Goal: Transaction & Acquisition: Subscribe to service/newsletter

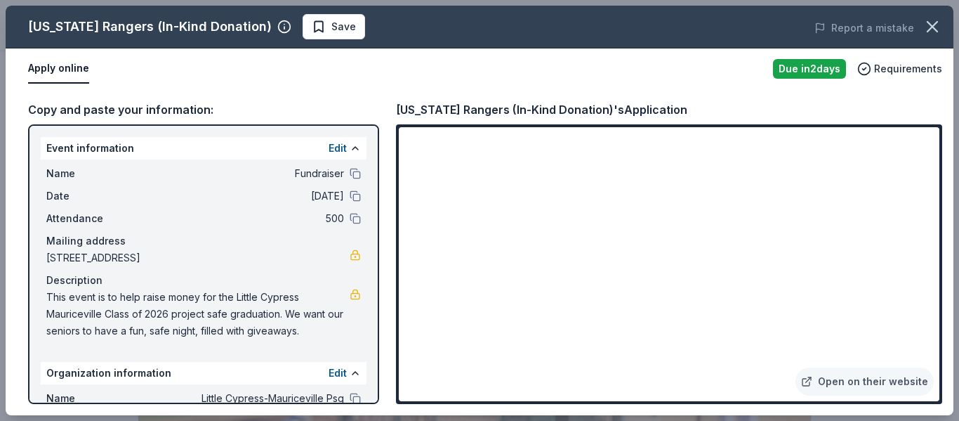
scroll to position [298, 0]
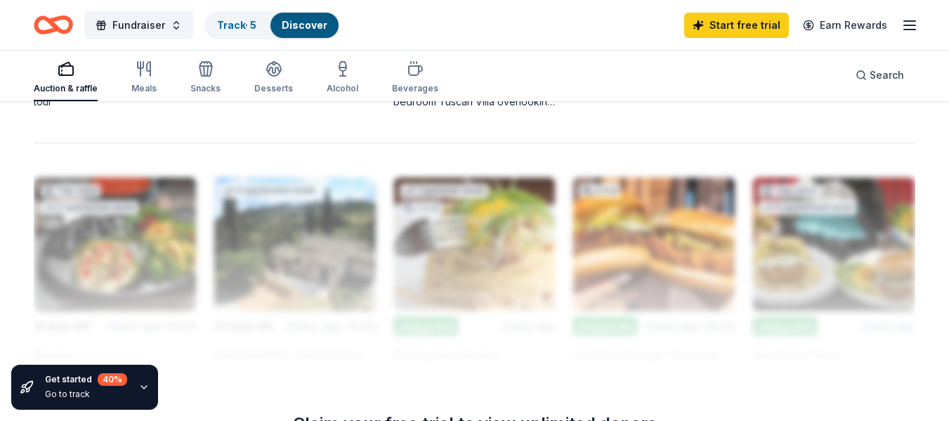
scroll to position [1201, 0]
click at [140, 390] on icon "button" at bounding box center [143, 386] width 11 height 11
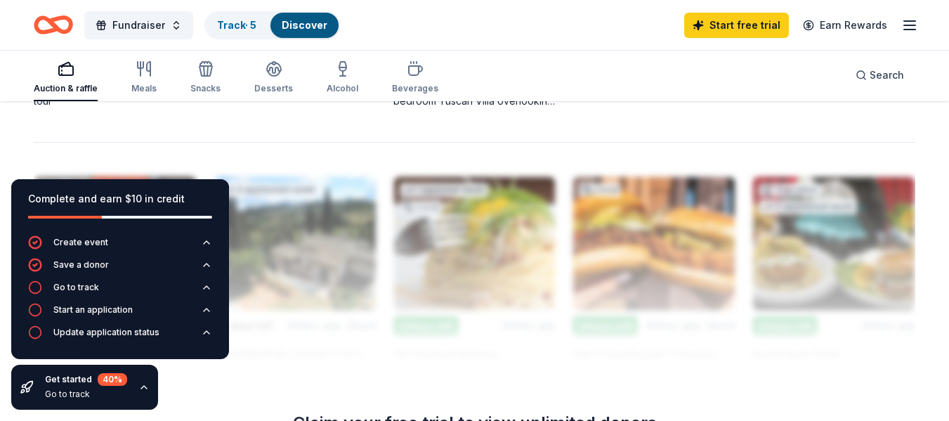
click at [400, 342] on div at bounding box center [474, 254] width 881 height 225
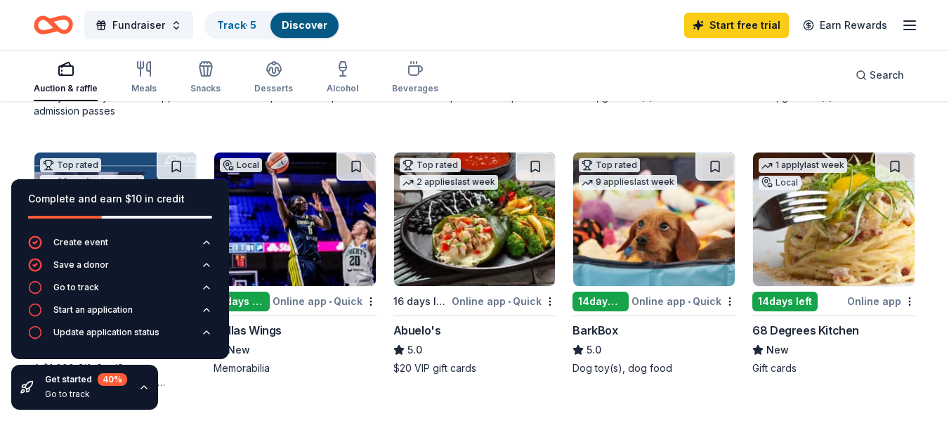
scroll to position [377, 0]
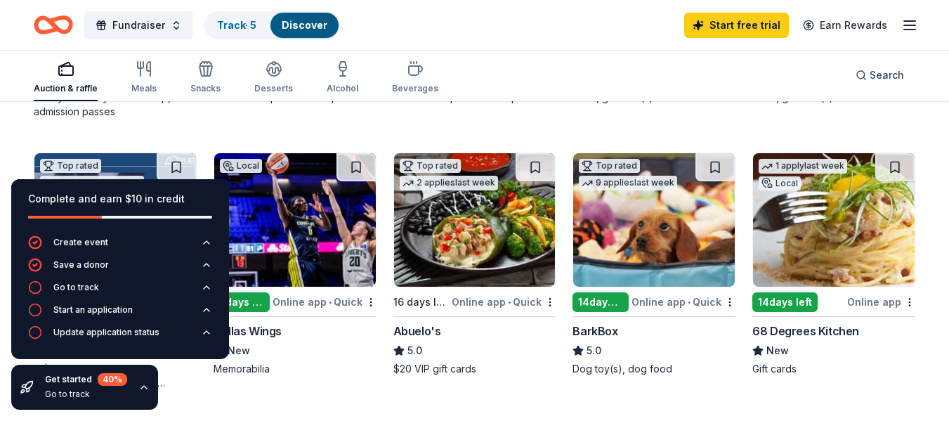
click at [651, 118] on div "Local 14 days left Online app • Quick Hat Creek Burger Company New Food, gift c…" at bounding box center [653, -1] width 163 height 237
click at [451, 30] on div "Fundraiser Track · 5 Discover Start free trial Earn Rewards" at bounding box center [474, 24] width 881 height 33
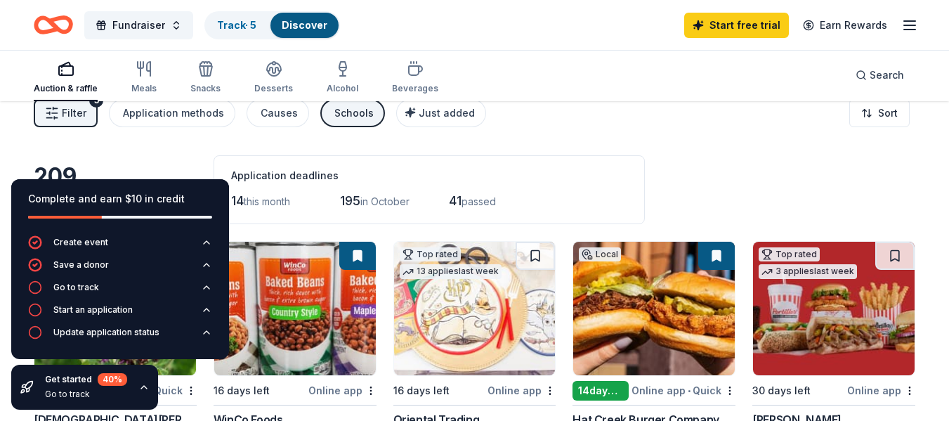
scroll to position [17, 0]
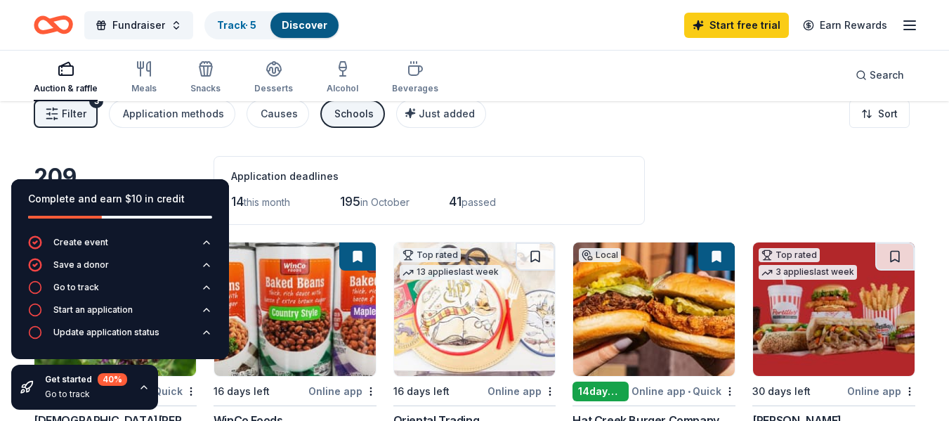
click at [145, 384] on icon "button" at bounding box center [143, 386] width 11 height 11
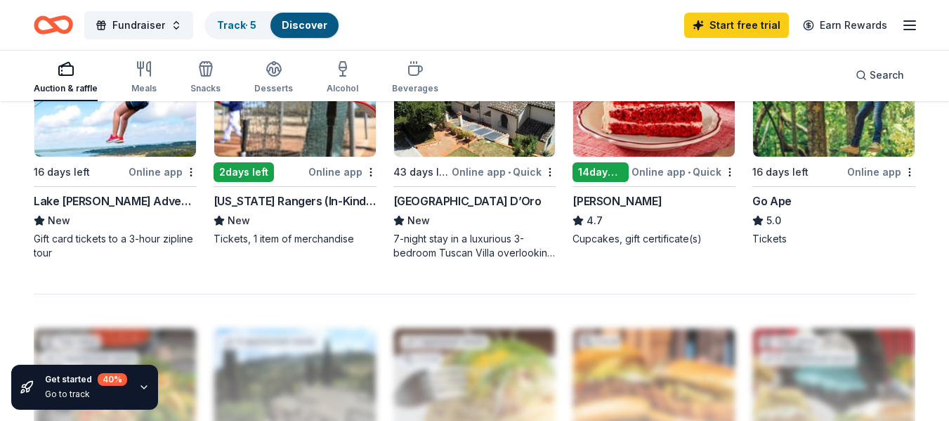
scroll to position [1050, 0]
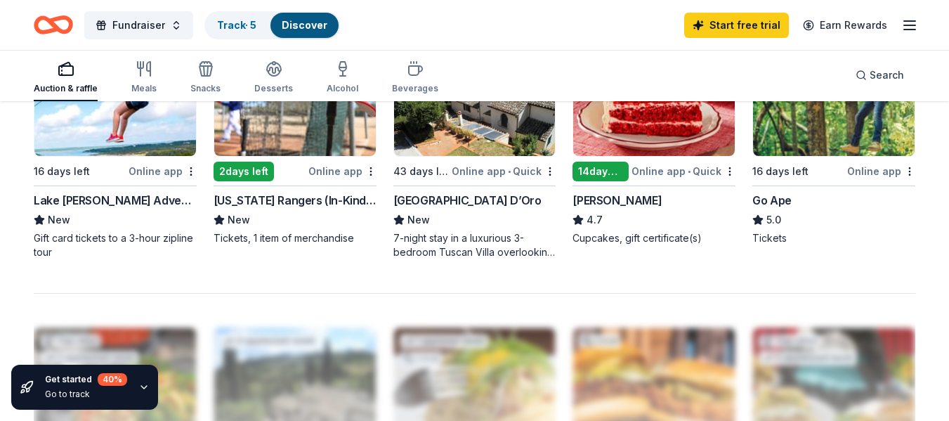
click at [145, 197] on div "Lake [PERSON_NAME] Adventures" at bounding box center [115, 200] width 163 height 17
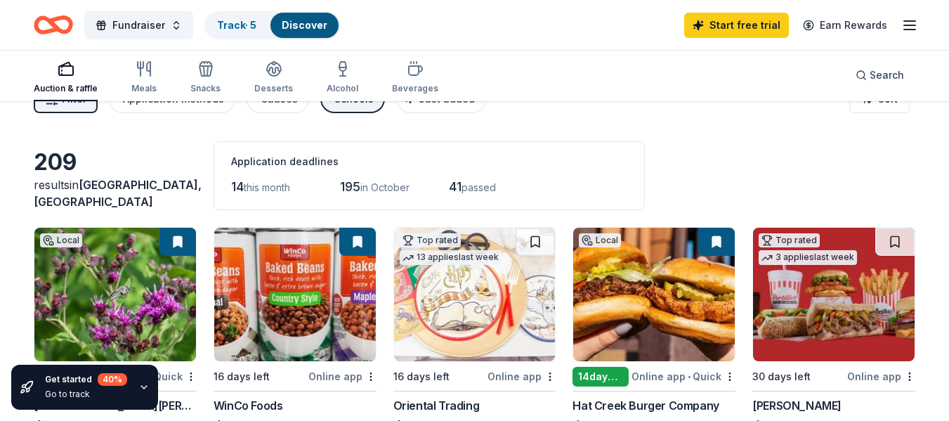
scroll to position [0, 0]
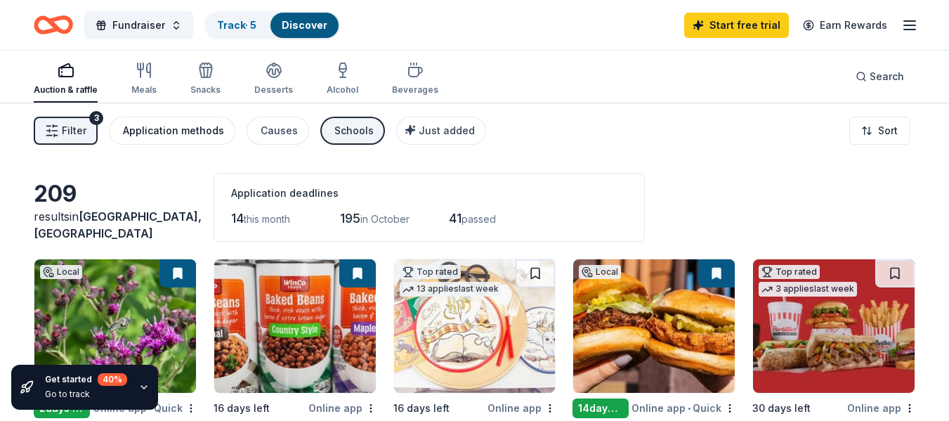
click at [179, 135] on div "Application methods" at bounding box center [173, 130] width 101 height 17
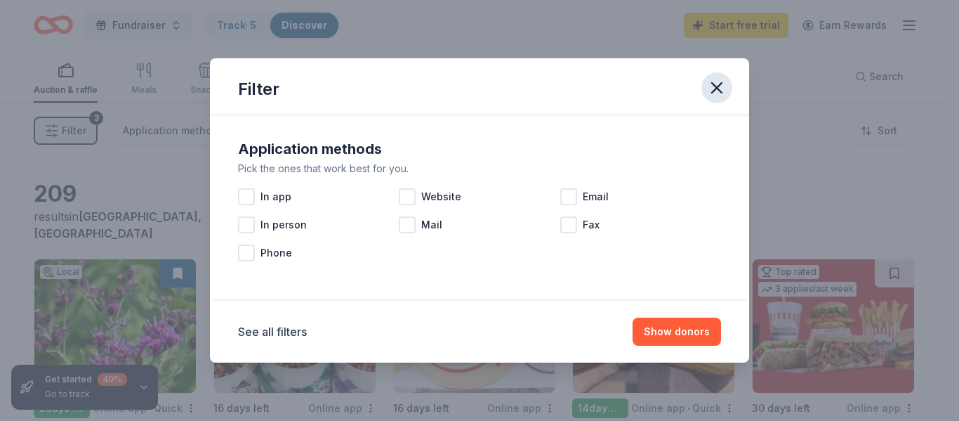
click at [716, 86] on icon "button" at bounding box center [717, 88] width 10 height 10
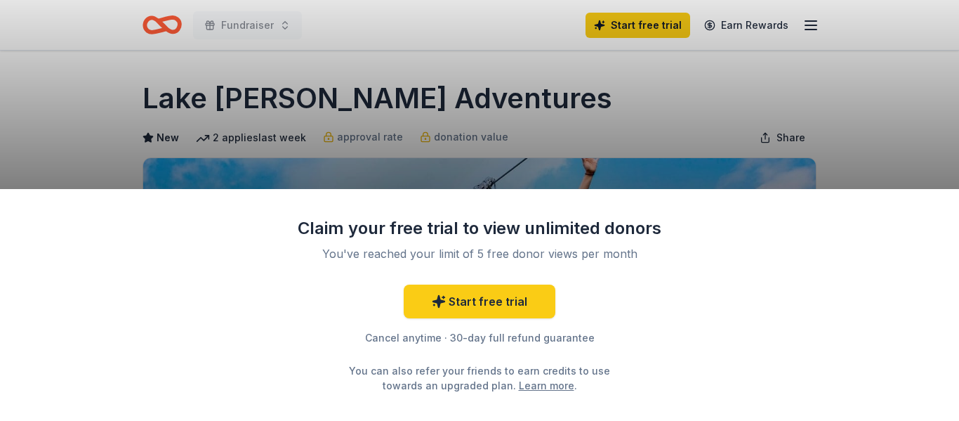
click at [876, 145] on div "Claim your free trial to view unlimited donors You've reached your limit of 5 f…" at bounding box center [479, 210] width 959 height 421
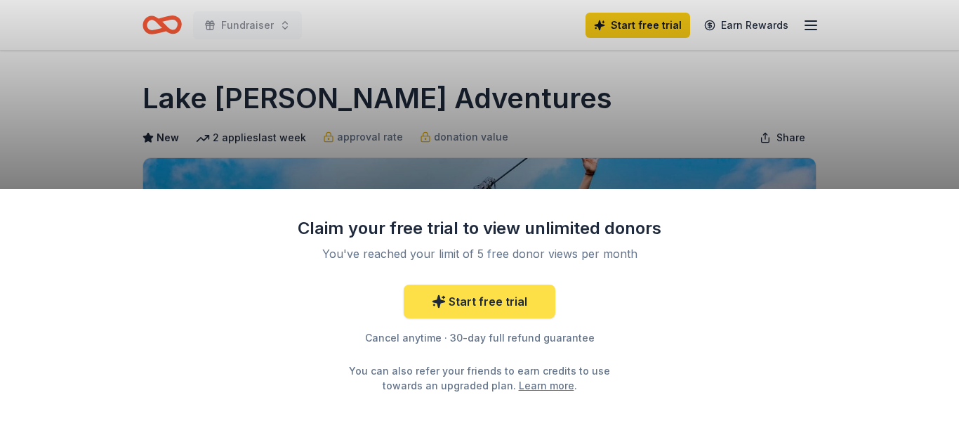
click at [473, 296] on link "Start free trial" at bounding box center [480, 301] width 152 height 34
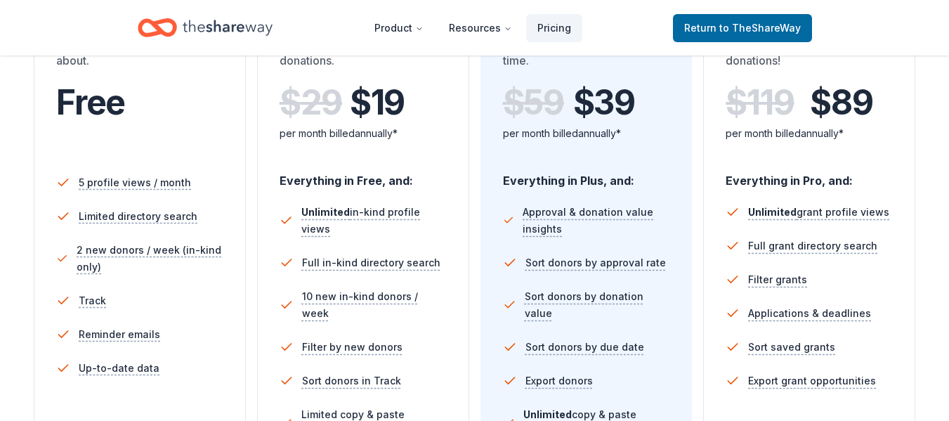
scroll to position [322, 0]
